Goal: Task Accomplishment & Management: Manage account settings

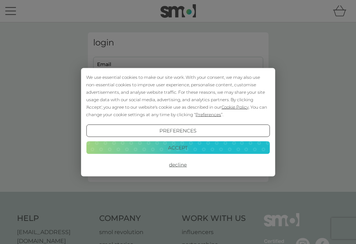
type input "stacey.calvert@doctors.org.uk"
click at [187, 146] on button "Accept" at bounding box center [178, 147] width 184 height 13
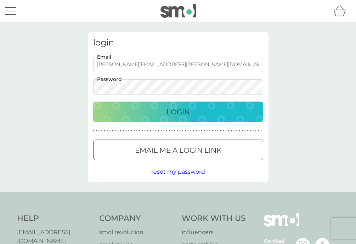
click at [167, 115] on p "Login" at bounding box center [178, 111] width 23 height 11
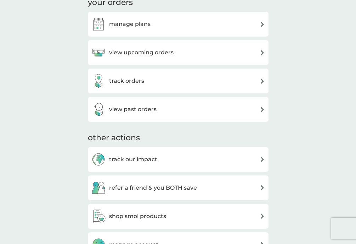
scroll to position [123, 0]
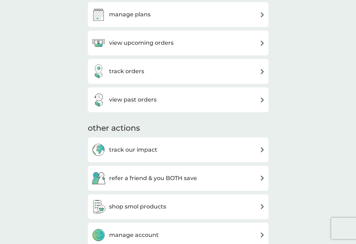
click at [181, 17] on div "manage plans" at bounding box center [179, 14] width 174 height 14
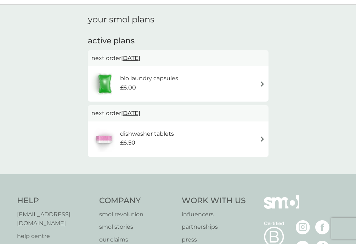
scroll to position [20, 0]
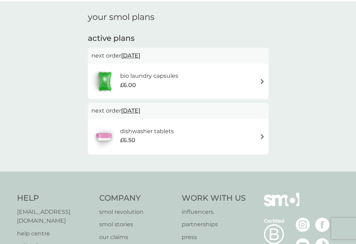
click at [251, 135] on div "dishwasher tablets £6.50" at bounding box center [179, 136] width 174 height 25
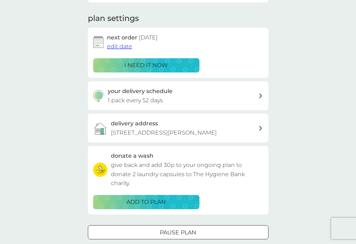
scroll to position [92, 0]
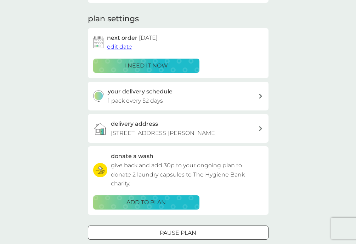
click at [253, 98] on div "your delivery schedule 1 pack every 52 days" at bounding box center [183, 96] width 151 height 18
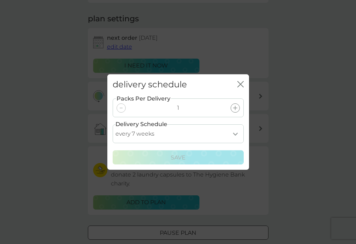
click at [239, 131] on select "every 1 week every 2 weeks every 3 weeks every 4 weeks every 5 weeks every 6 we…" at bounding box center [178, 133] width 131 height 19
select select "84"
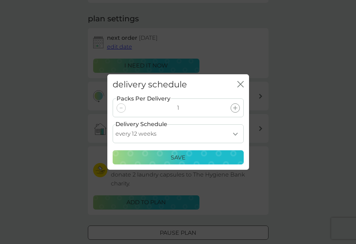
click at [197, 157] on div "Save" at bounding box center [178, 157] width 122 height 9
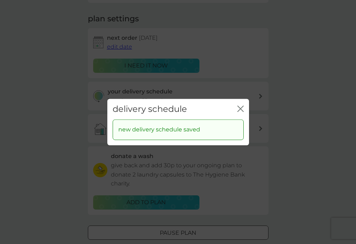
click at [242, 108] on icon "close" at bounding box center [241, 108] width 6 height 6
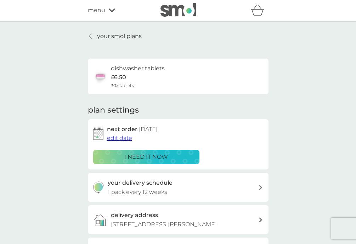
scroll to position [0, 0]
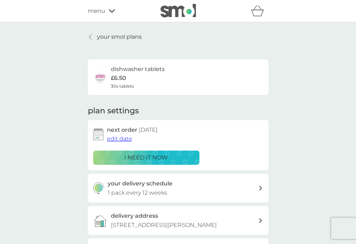
click at [120, 138] on span "edit date" at bounding box center [119, 138] width 25 height 7
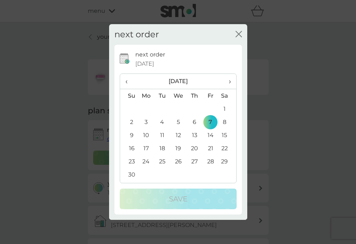
click at [232, 79] on th "›" at bounding box center [228, 81] width 18 height 15
click at [145, 108] on td "1" at bounding box center [146, 108] width 16 height 13
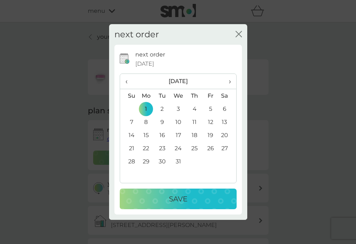
click at [171, 198] on p "Save" at bounding box center [178, 198] width 18 height 11
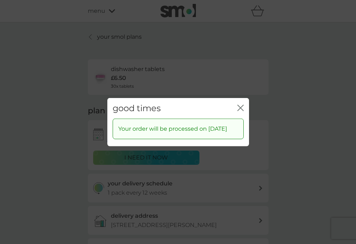
click at [239, 104] on icon "close" at bounding box center [241, 107] width 6 height 6
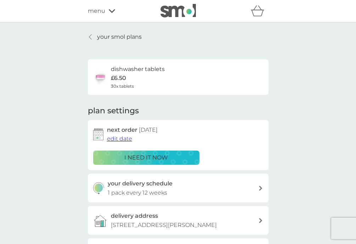
click at [114, 40] on p "your smol plans" at bounding box center [119, 36] width 45 height 9
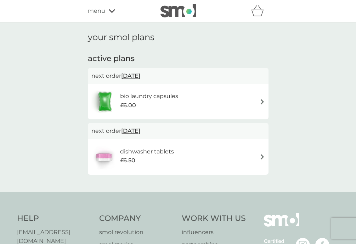
click at [215, 98] on div "bio laundry capsules £6.00" at bounding box center [179, 101] width 174 height 25
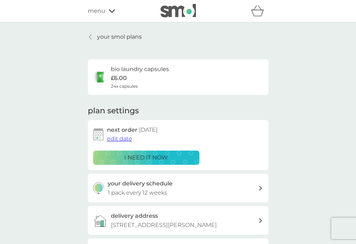
click at [110, 39] on p "your smol plans" at bounding box center [119, 36] width 45 height 9
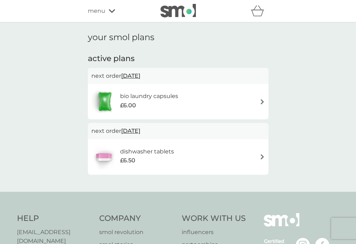
click at [96, 11] on span "menu" at bounding box center [96, 10] width 17 height 9
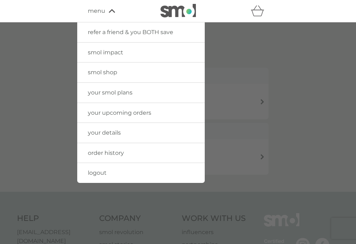
click at [103, 72] on span "smol shop" at bounding box center [102, 72] width 29 height 7
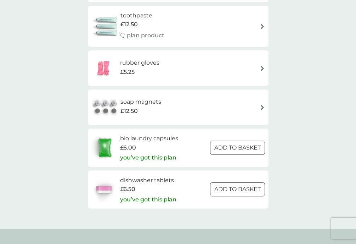
scroll to position [1086, 0]
